Goal: Information Seeking & Learning: Find specific page/section

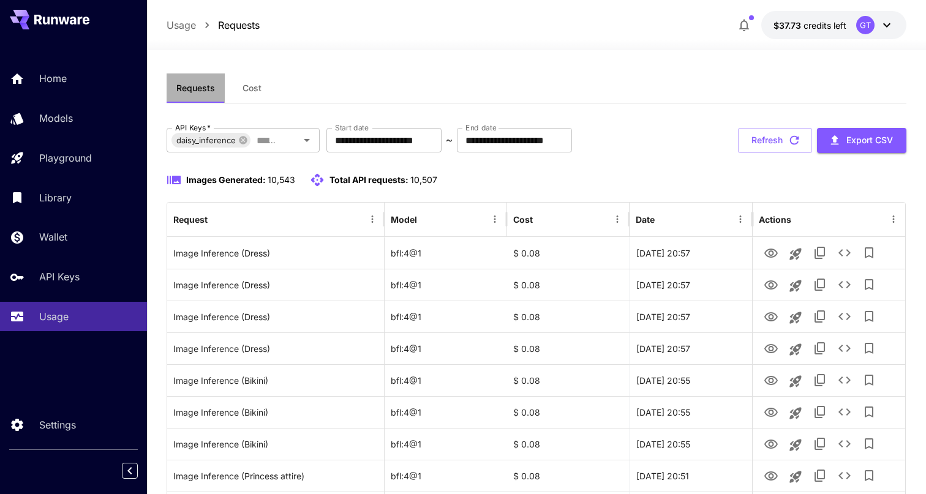
click at [200, 85] on span "Requests" at bounding box center [195, 88] width 39 height 11
click at [203, 97] on button "Requests" at bounding box center [196, 88] width 58 height 29
click at [769, 152] on button "Refresh" at bounding box center [775, 140] width 74 height 25
click at [197, 89] on span "Requests" at bounding box center [195, 88] width 39 height 11
click at [249, 89] on span "Cost" at bounding box center [252, 88] width 19 height 11
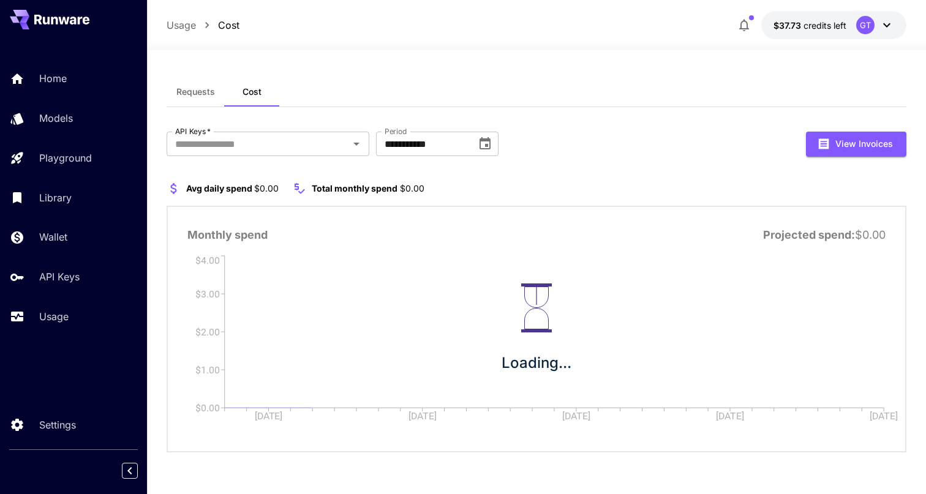
click at [186, 94] on span "Requests" at bounding box center [195, 91] width 39 height 11
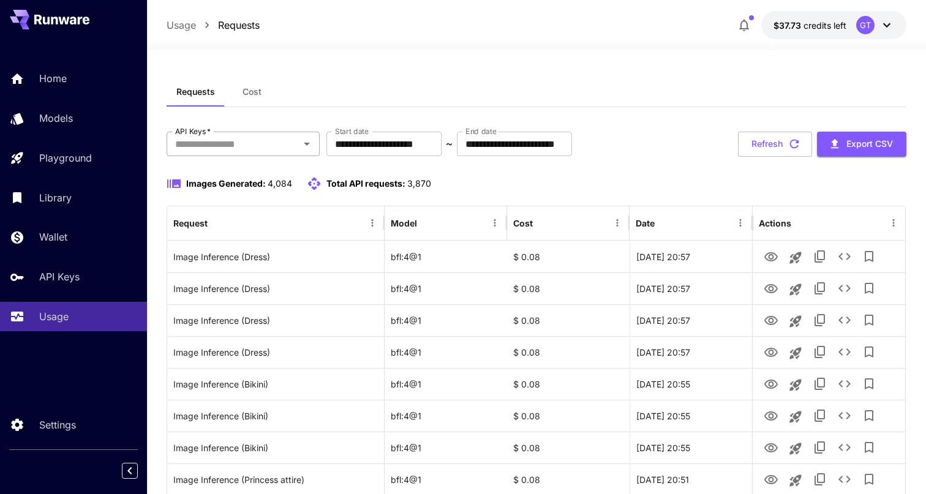
click at [235, 132] on div "API Keys   *" at bounding box center [243, 144] width 153 height 25
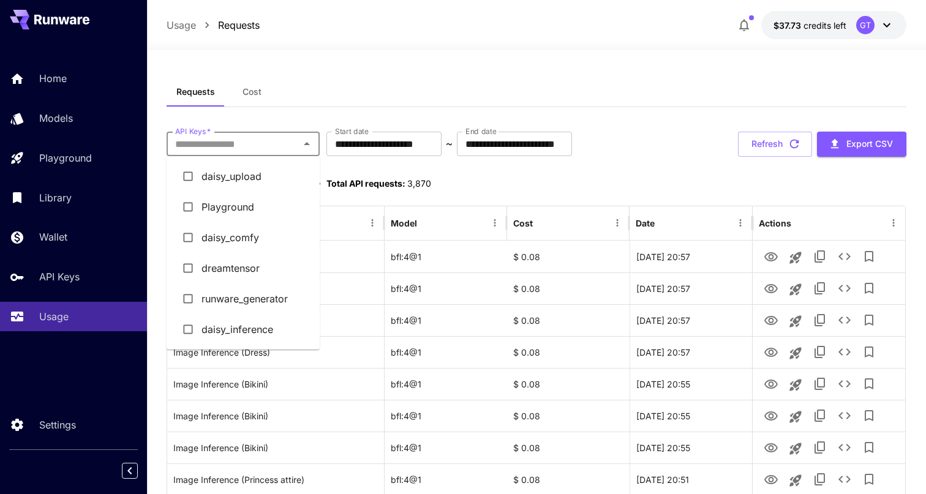
click at [306, 102] on div "Requests Cost" at bounding box center [537, 92] width 740 height 30
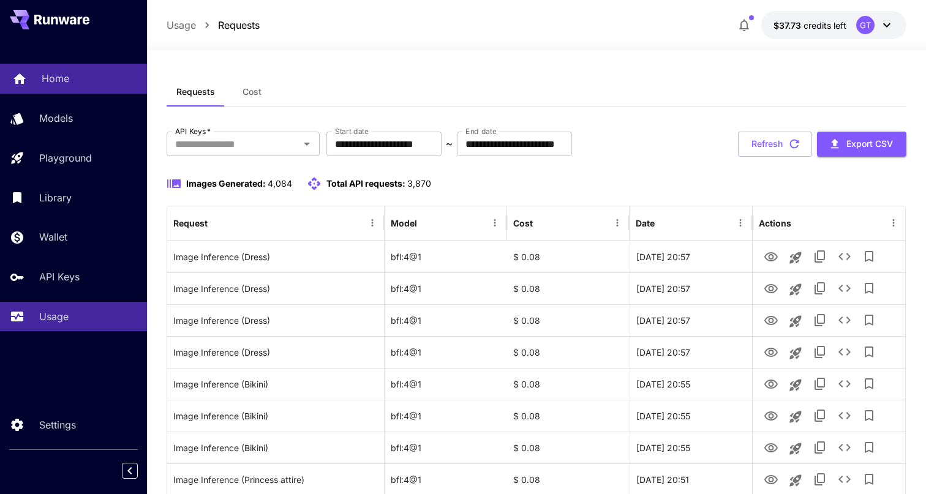
click at [80, 89] on link "Home" at bounding box center [73, 79] width 147 height 30
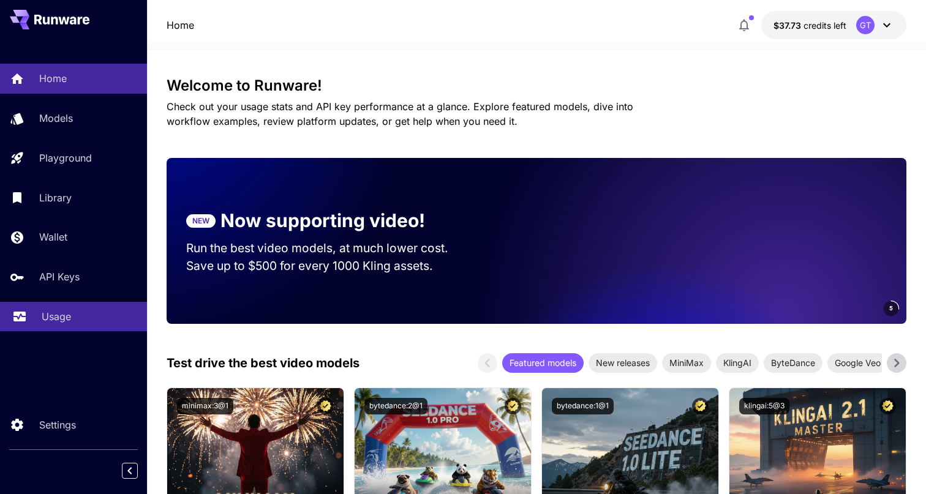
click at [106, 308] on link "Usage" at bounding box center [73, 317] width 147 height 30
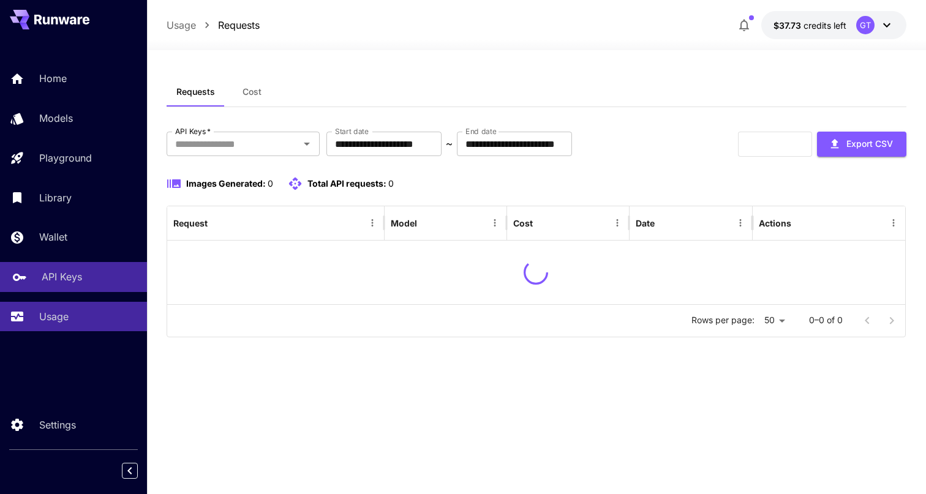
click at [108, 284] on div "API Keys" at bounding box center [90, 277] width 96 height 15
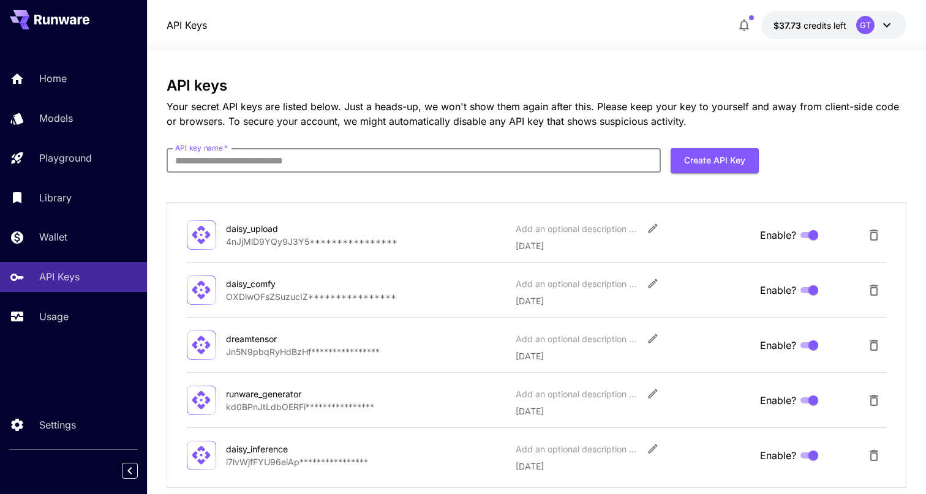
click at [307, 162] on input "API key name   *" at bounding box center [414, 160] width 494 height 25
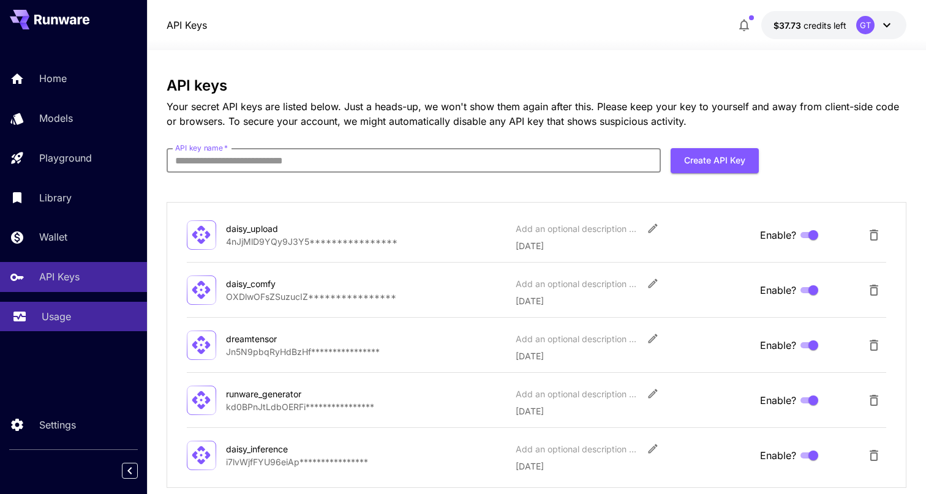
click at [114, 305] on link "Usage" at bounding box center [73, 317] width 147 height 30
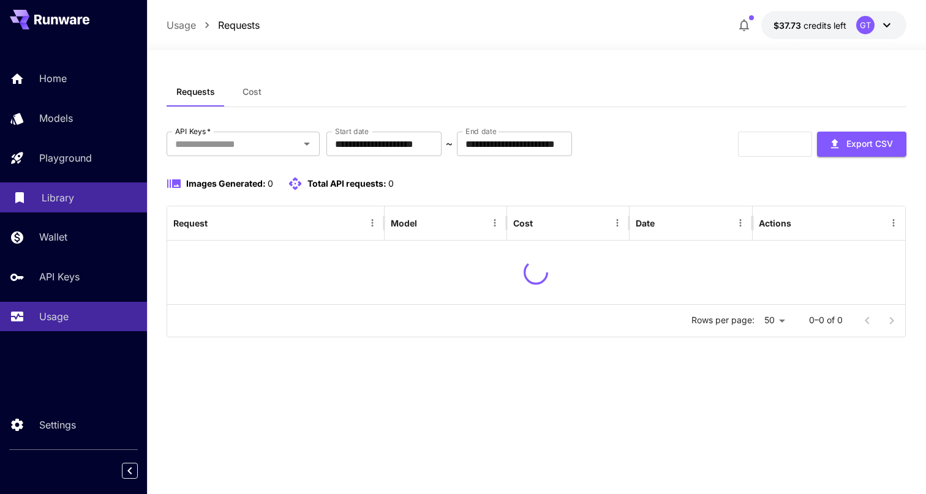
click at [110, 199] on div "Library" at bounding box center [90, 198] width 96 height 15
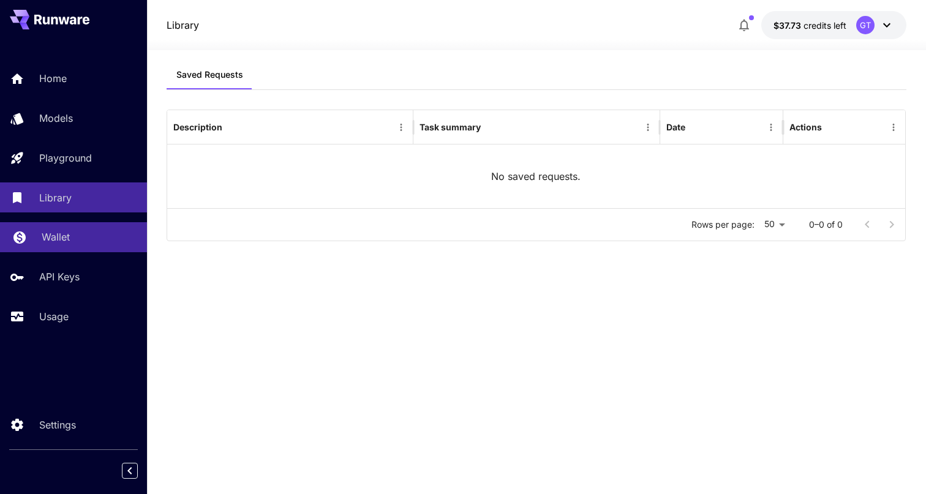
click at [89, 233] on div "Wallet" at bounding box center [90, 237] width 96 height 15
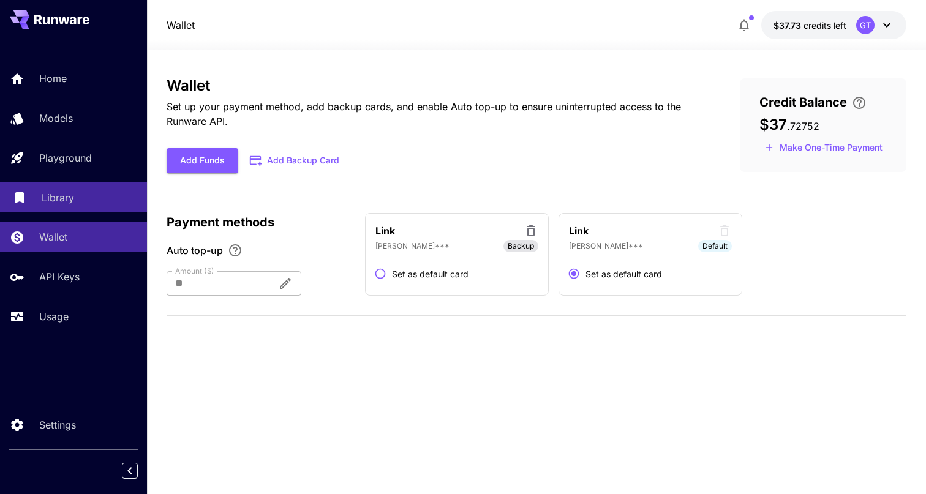
click at [112, 211] on link "Library" at bounding box center [73, 198] width 147 height 30
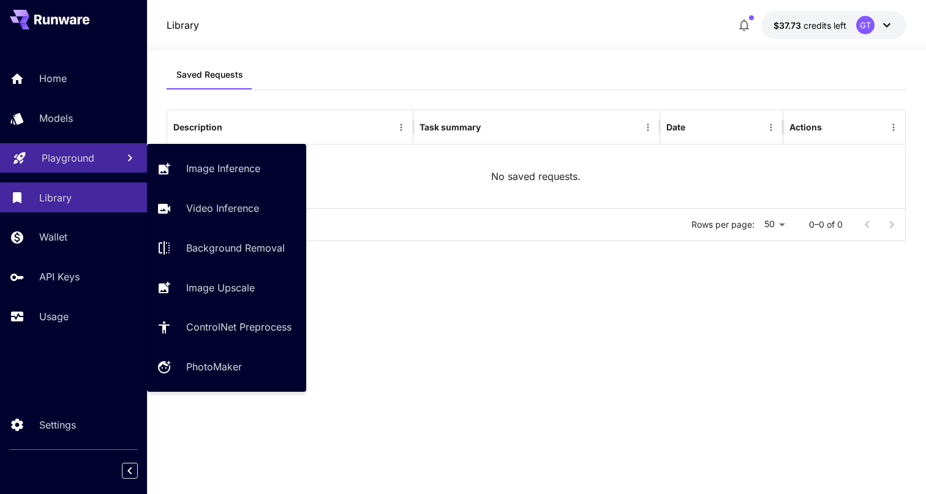
click at [114, 164] on link "Playground" at bounding box center [73, 158] width 147 height 30
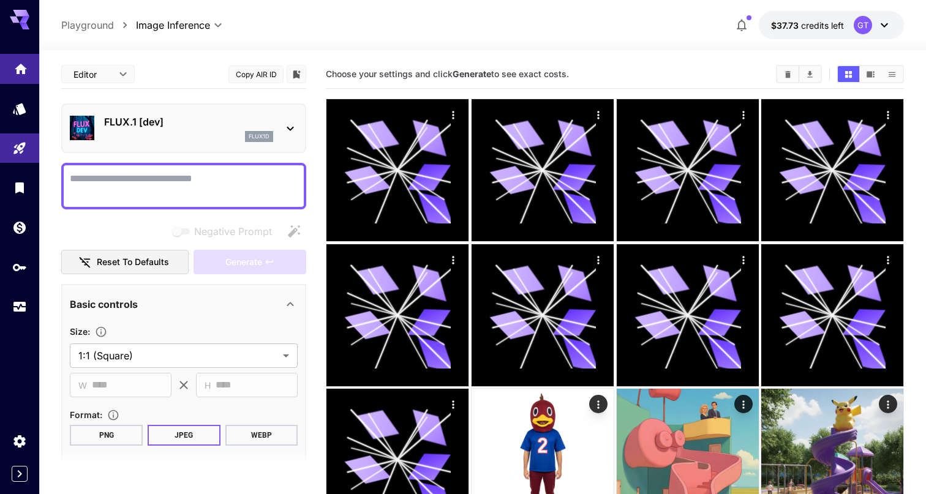
click at [25, 74] on link at bounding box center [19, 69] width 39 height 30
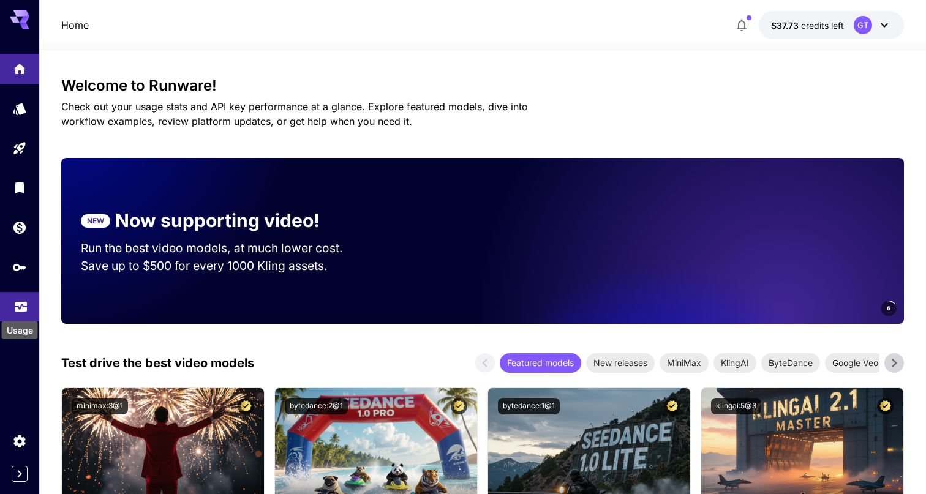
click at [17, 311] on icon "Usage" at bounding box center [20, 303] width 15 height 15
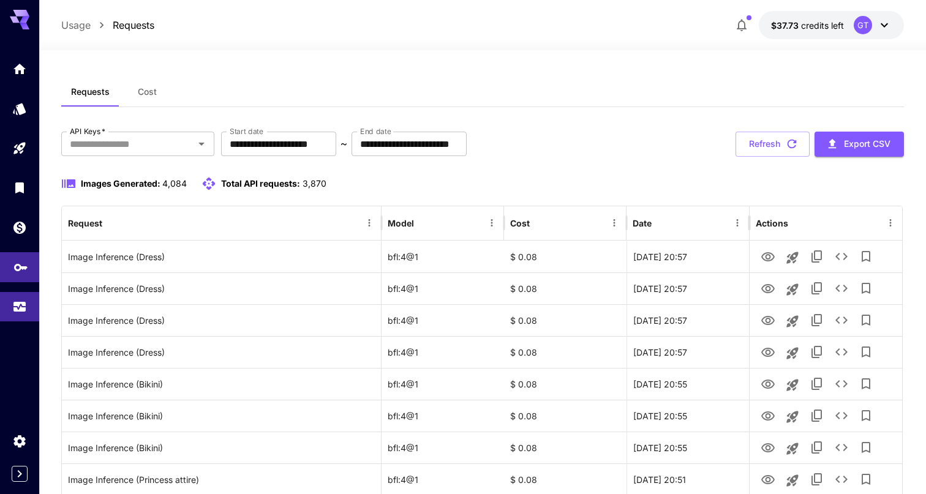
click at [18, 277] on link at bounding box center [19, 267] width 39 height 30
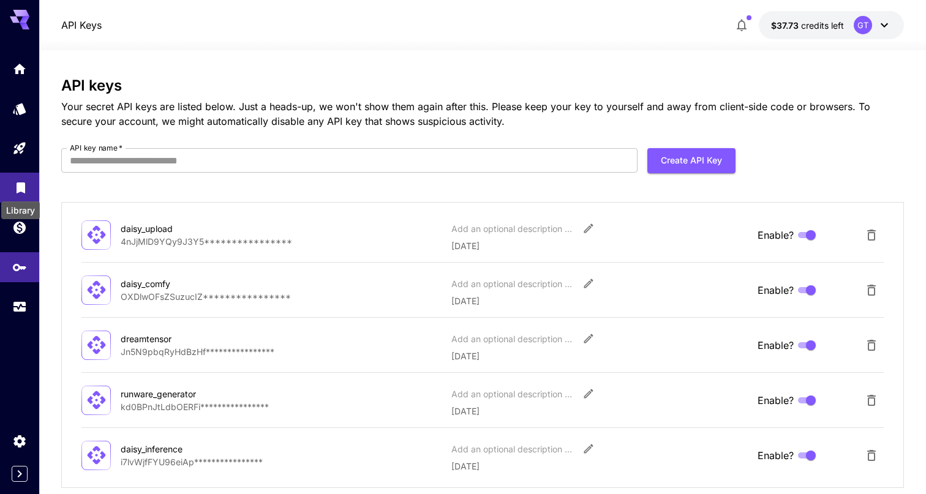
click at [23, 187] on icon "Library" at bounding box center [21, 184] width 9 height 11
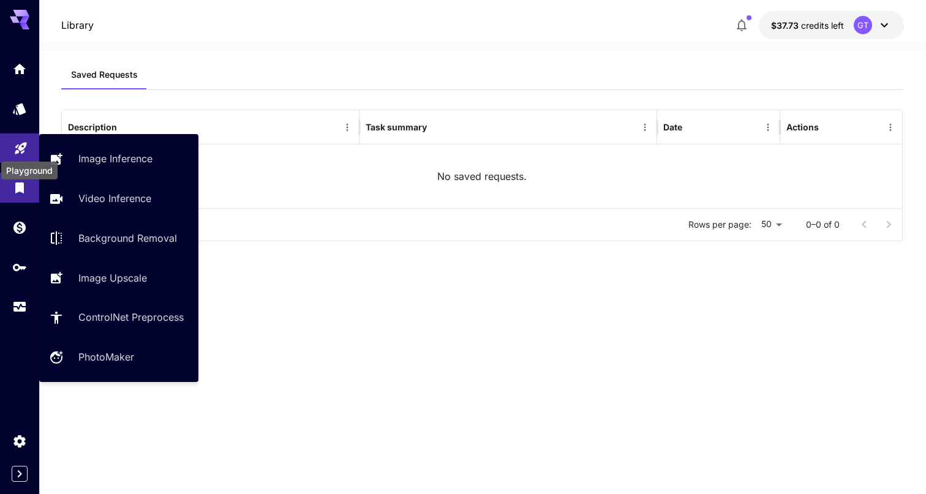
click at [23, 149] on icon "Playground" at bounding box center [21, 145] width 12 height 12
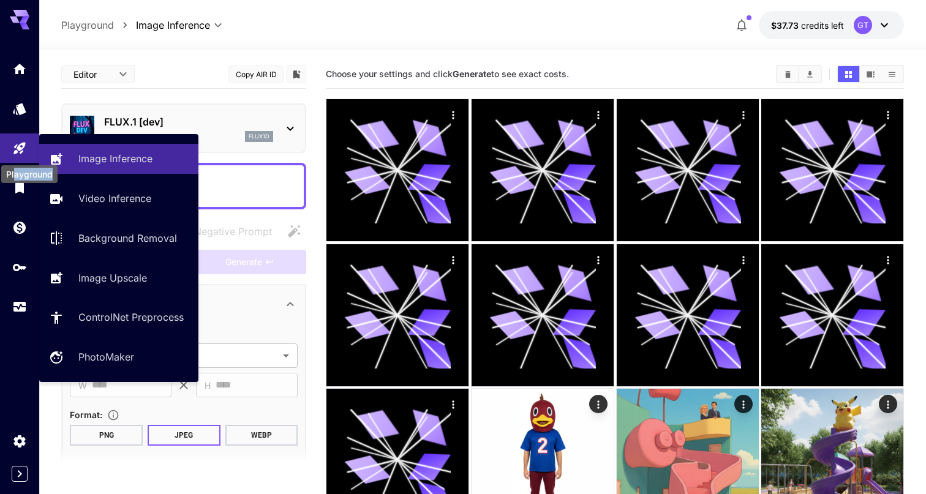
click at [13, 181] on div "Playground" at bounding box center [29, 174] width 56 height 18
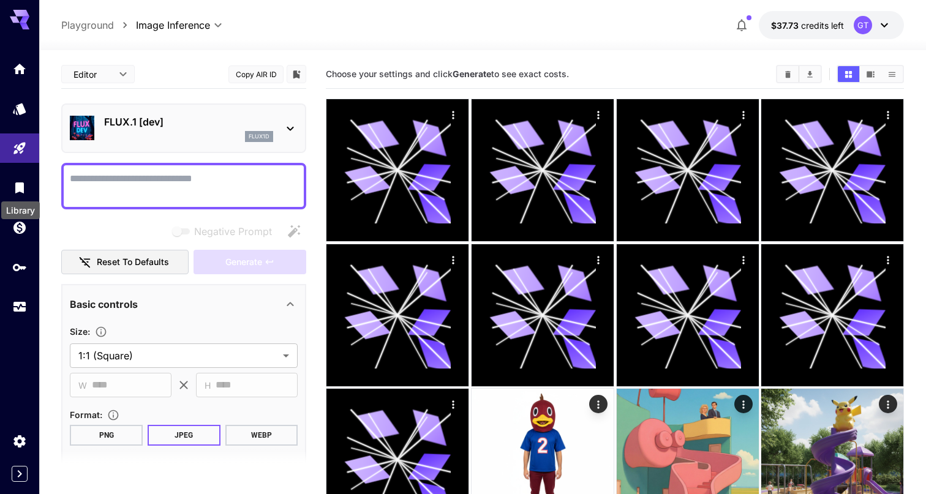
click at [13, 218] on div "Library" at bounding box center [20, 211] width 39 height 18
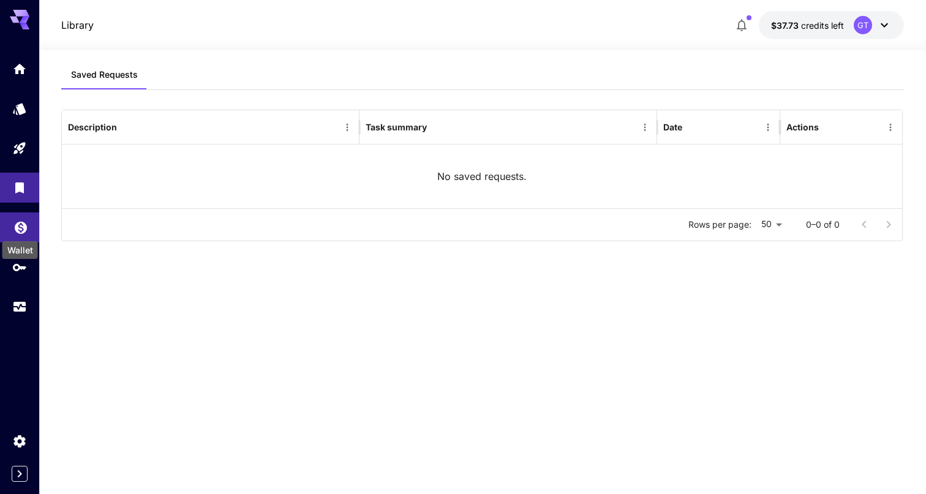
click at [13, 241] on div "Wallet" at bounding box center [20, 247] width 38 height 28
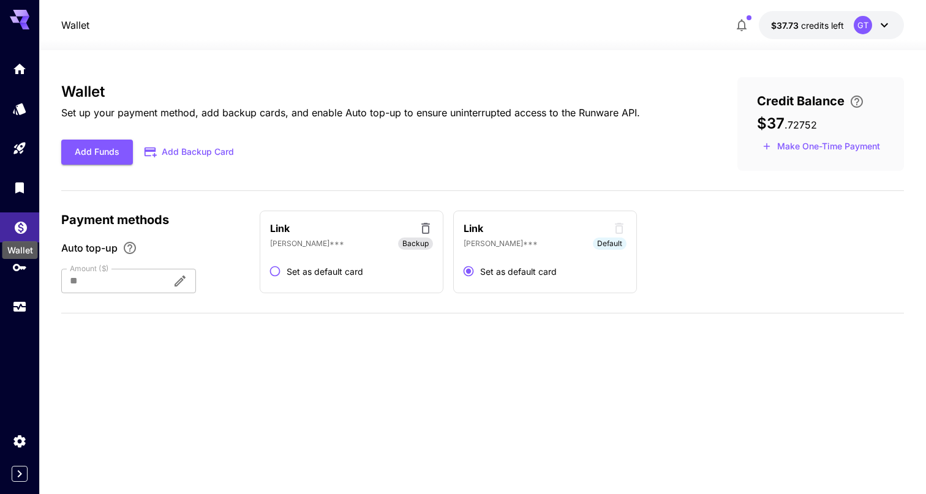
click at [18, 223] on icon "Wallet" at bounding box center [20, 224] width 15 height 15
click at [20, 198] on link at bounding box center [19, 188] width 39 height 30
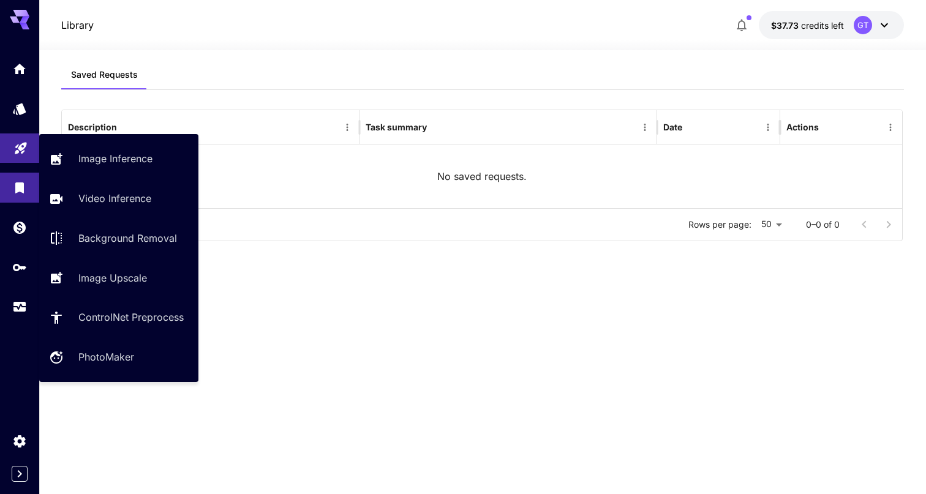
click at [32, 154] on link at bounding box center [19, 149] width 39 height 30
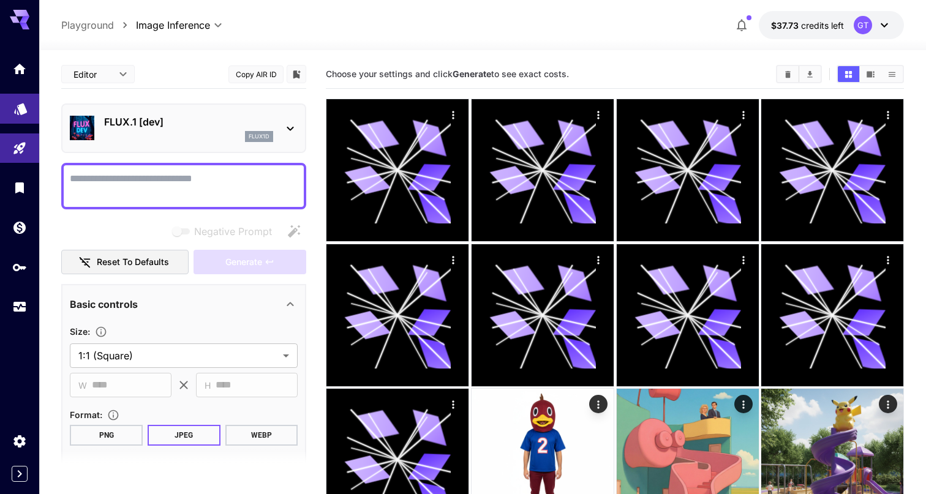
click at [22, 99] on icon "Models" at bounding box center [20, 104] width 15 height 15
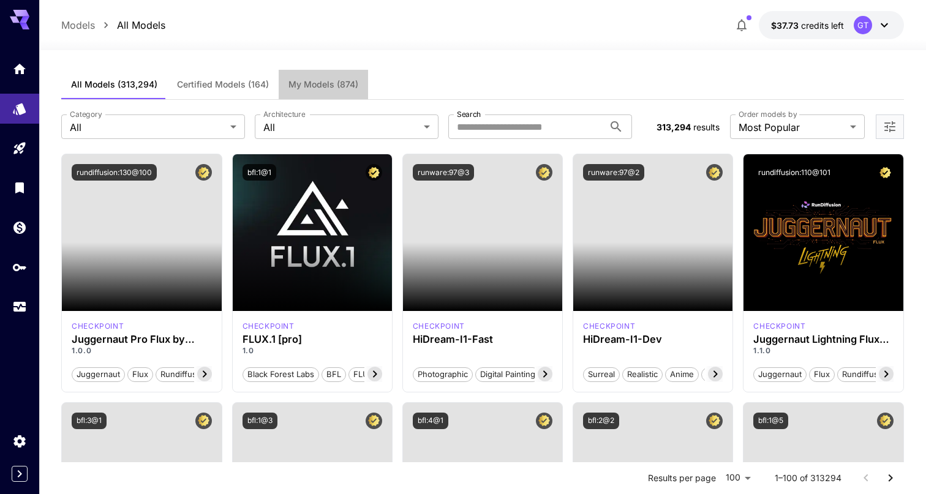
click at [360, 81] on button "My Models (874)" at bounding box center [323, 84] width 89 height 29
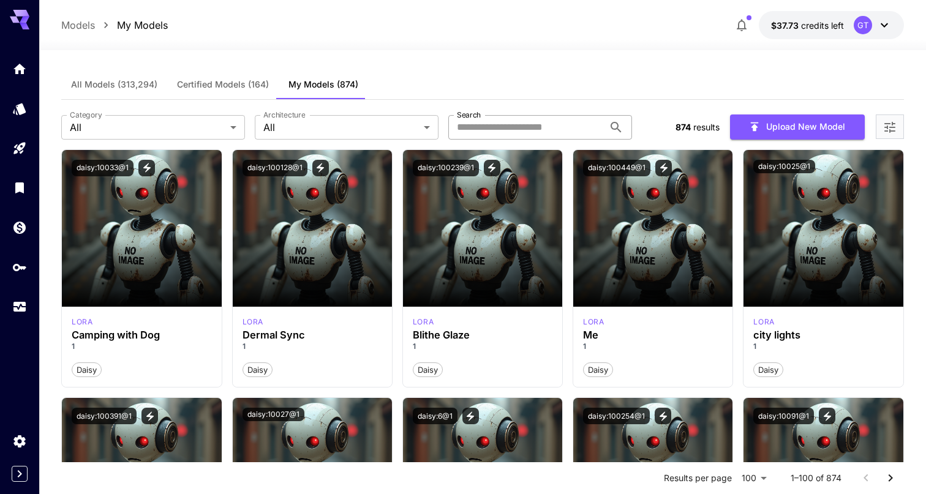
click at [499, 124] on input "Search" at bounding box center [526, 127] width 156 height 25
paste input "********"
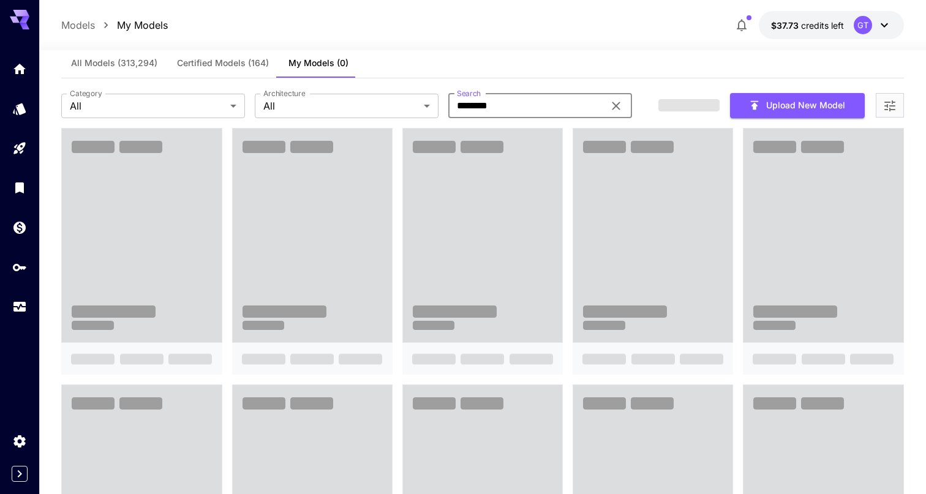
scroll to position [22, 0]
click at [543, 102] on input "********" at bounding box center [526, 105] width 156 height 25
paste input "******"
type input "**********"
click at [498, 66] on div "All Models (313,294) Certified Models (164) My Models (0)" at bounding box center [482, 63] width 843 height 30
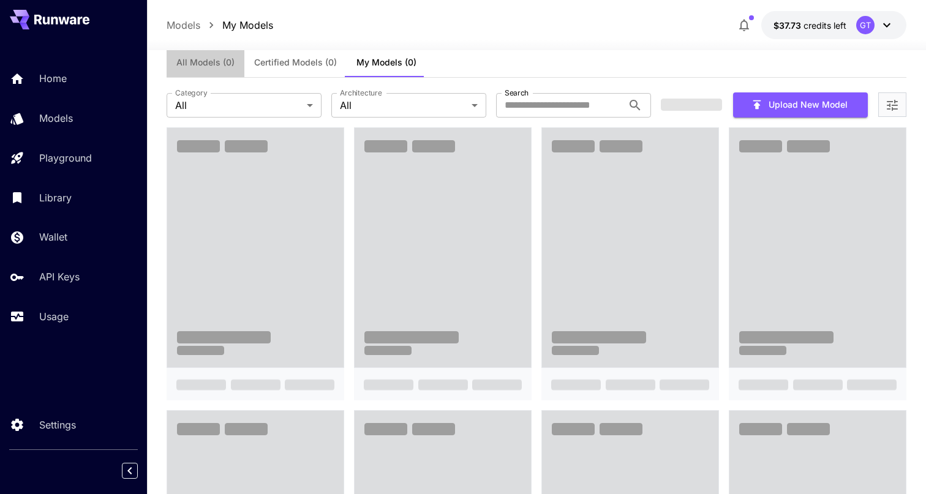
click at [214, 62] on span "All Models (0)" at bounding box center [205, 62] width 58 height 11
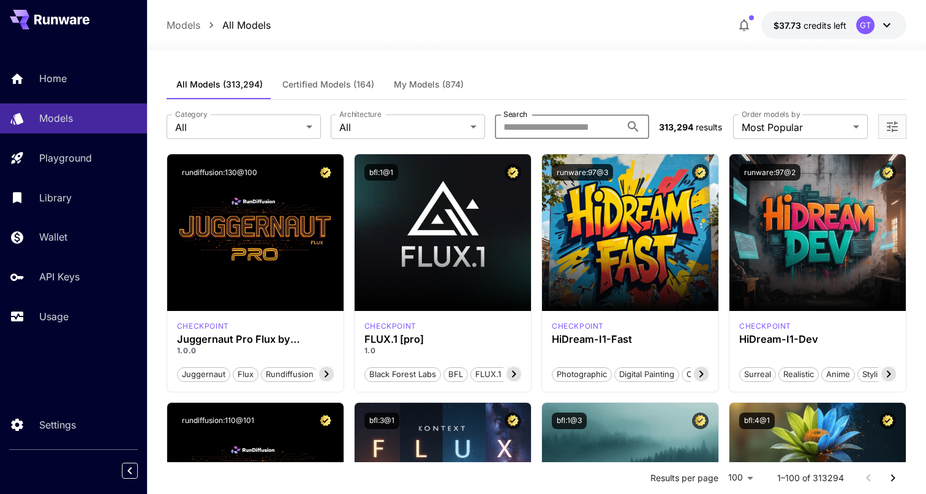
click at [567, 131] on input "Search" at bounding box center [558, 127] width 126 height 25
paste input "**********"
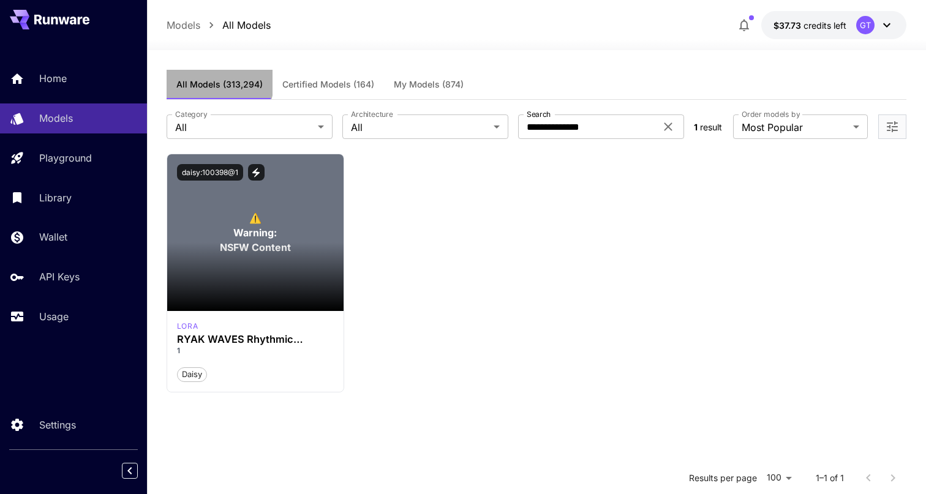
click at [196, 76] on button "All Models (313,294)" at bounding box center [220, 84] width 106 height 29
click at [566, 136] on input "**********" at bounding box center [587, 127] width 138 height 25
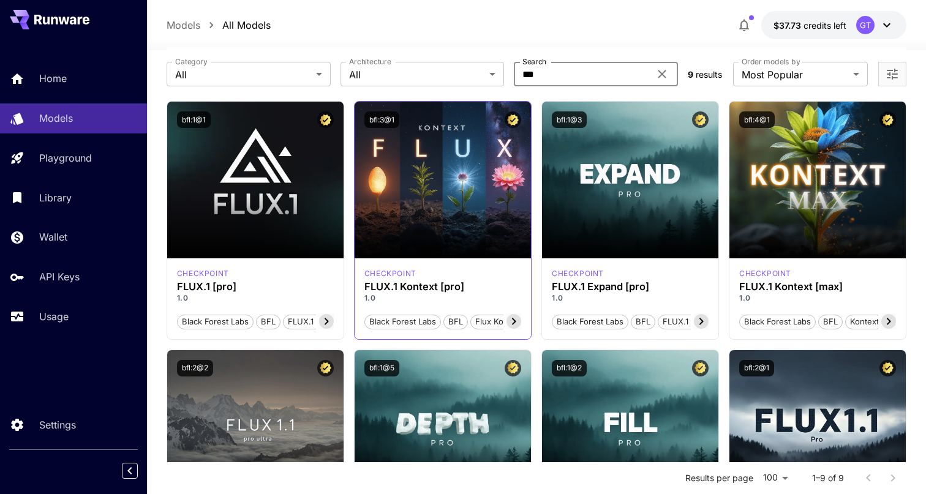
scroll to position [58, 0]
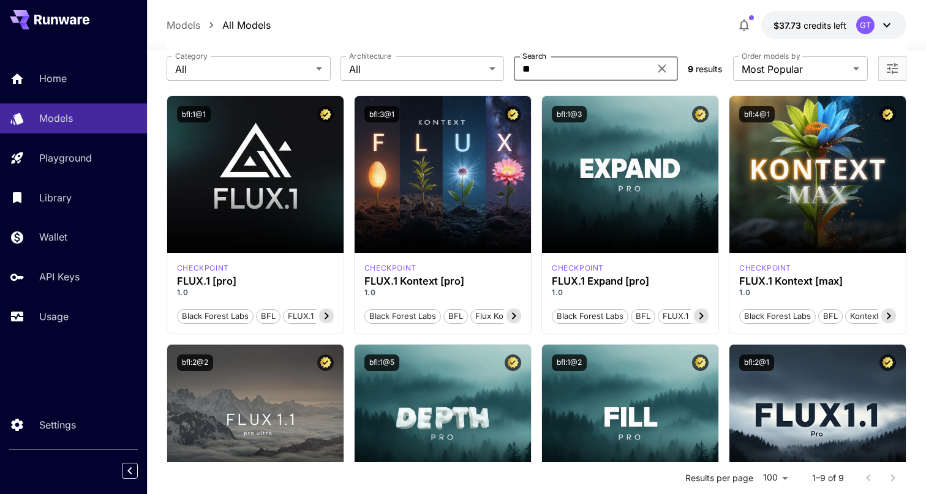
type input "*"
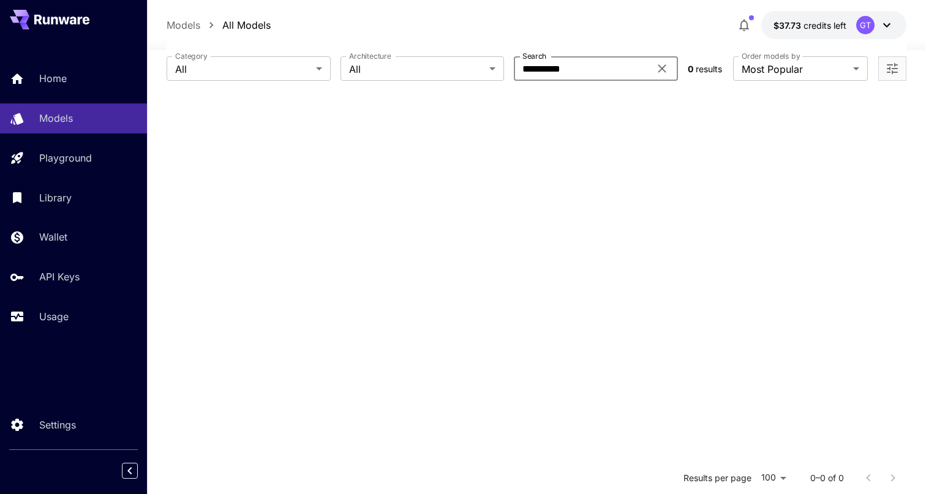
click at [599, 68] on input "**********" at bounding box center [582, 68] width 136 height 25
type input "******"
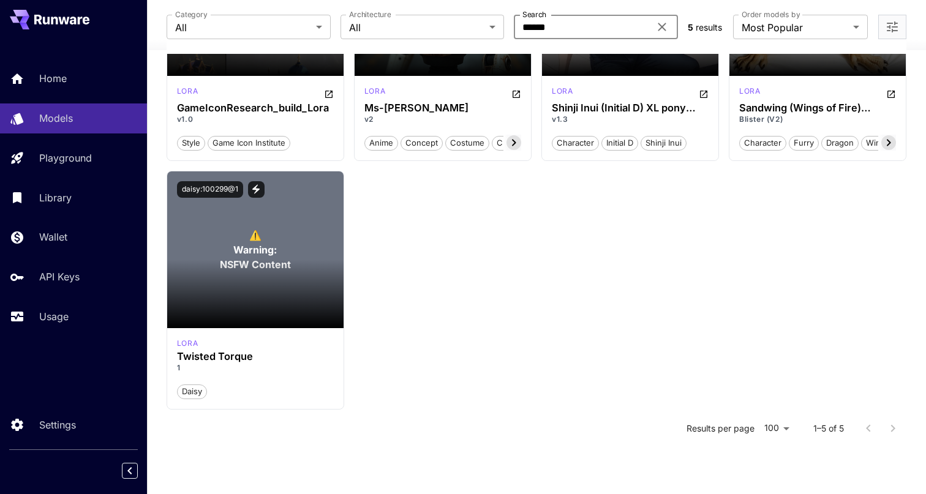
scroll to position [237, 0]
